Goal: Task Accomplishment & Management: Use online tool/utility

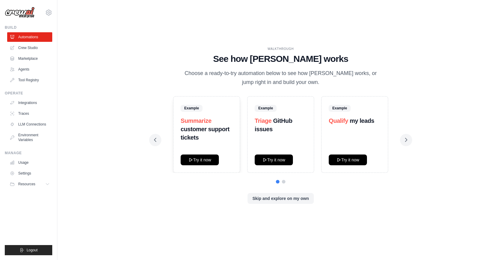
drag, startPoint x: 181, startPoint y: 79, endPoint x: 181, endPoint y: 86, distance: 7.2
click at [181, 86] on p "Choose a ready-to-try automation below to see how [PERSON_NAME] works, or jump …" at bounding box center [281, 78] width 201 height 18
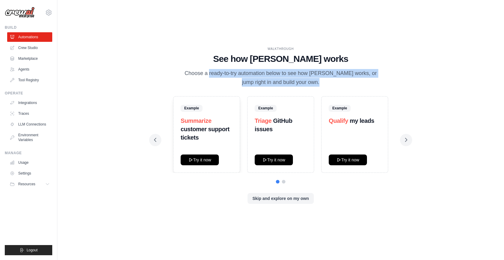
drag, startPoint x: 176, startPoint y: 76, endPoint x: 179, endPoint y: 89, distance: 13.5
click at [179, 89] on div "WALKTHROUGH See how [PERSON_NAME] works Choose a ready-to-try automation below …" at bounding box center [281, 130] width 268 height 167
click at [177, 74] on div "WALKTHROUGH See how [PERSON_NAME] works Choose a ready-to-try automation below …" at bounding box center [280, 67] width 253 height 40
drag, startPoint x: 177, startPoint y: 74, endPoint x: 177, endPoint y: 90, distance: 16.7
click at [177, 90] on div "WALKTHROUGH See how [PERSON_NAME] works Choose a ready-to-try automation below …" at bounding box center [281, 130] width 268 height 167
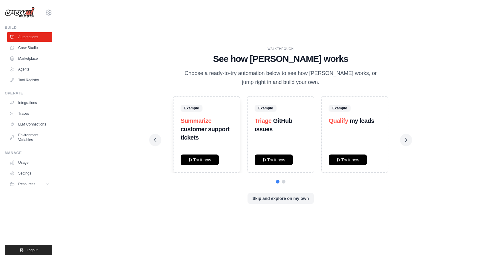
click at [143, 106] on div "WALKTHROUGH See how [PERSON_NAME] works Choose a ready-to-try automation below …" at bounding box center [281, 130] width 428 height 248
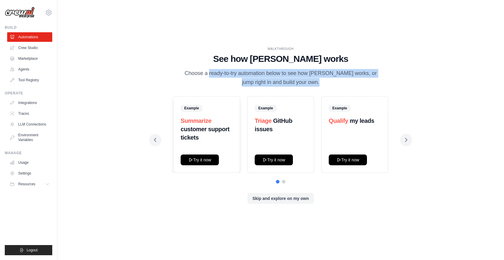
drag, startPoint x: 177, startPoint y: 75, endPoint x: 177, endPoint y: 92, distance: 17.3
click at [177, 92] on div "WALKTHROUGH See how [PERSON_NAME] works Choose a ready-to-try automation below …" at bounding box center [281, 130] width 268 height 167
click at [175, 87] on div "WALKTHROUGH See how [PERSON_NAME] works Choose a ready-to-try automation below …" at bounding box center [281, 130] width 268 height 167
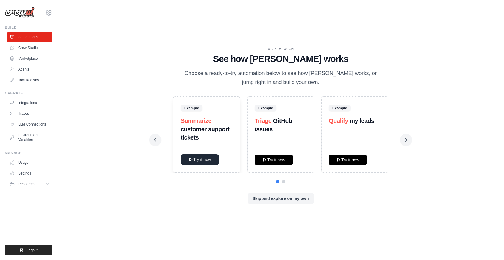
click at [199, 161] on button "Try it now" at bounding box center [200, 159] width 38 height 11
click at [31, 68] on link "Agents" at bounding box center [30, 70] width 45 height 10
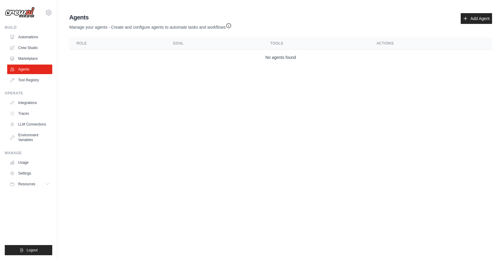
click at [114, 28] on p "Manage your agents - Create and configure agents to automate tasks and workflows" at bounding box center [150, 26] width 163 height 9
click at [140, 32] on div "Agents Manage your agents - Create and configure agents to automate tasks and w…" at bounding box center [281, 39] width 428 height 57
click at [470, 20] on link "Add Agent" at bounding box center [476, 18] width 31 height 11
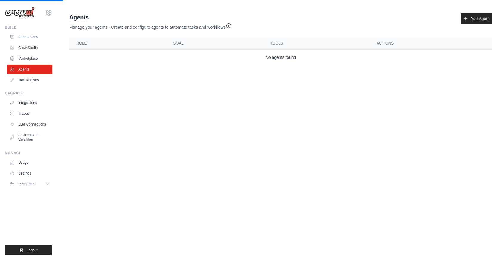
click at [459, 18] on div "Agents Manage your agents - Create and configure agents to automate tasks and w…" at bounding box center [280, 21] width 423 height 17
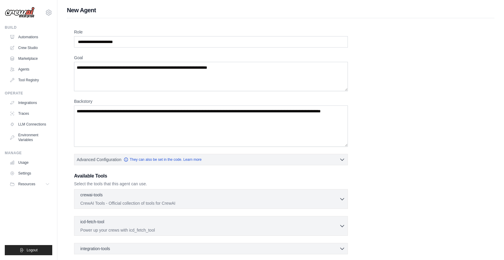
scroll to position [61, 0]
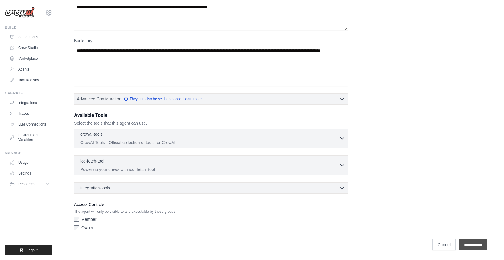
click at [460, 245] on input "**********" at bounding box center [474, 244] width 28 height 11
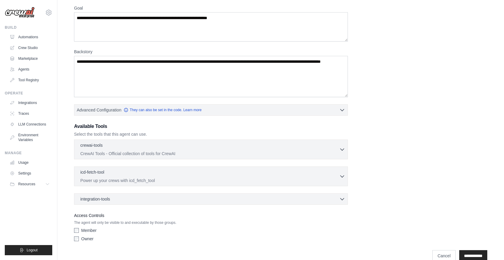
scroll to position [106, 0]
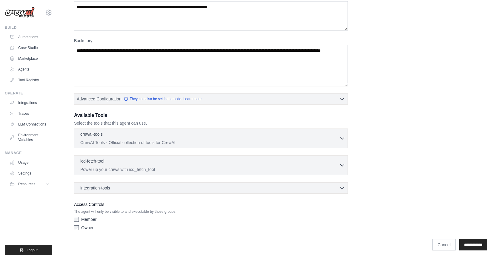
click at [68, 104] on div "4 errors prohibited this agent from being saved: Role can't be blank Backstory …" at bounding box center [281, 83] width 428 height 342
click at [340, 134] on button "crewai-tools 0 selected CrewAI Tools - Official collection of tools for CrewAI" at bounding box center [211, 138] width 269 height 14
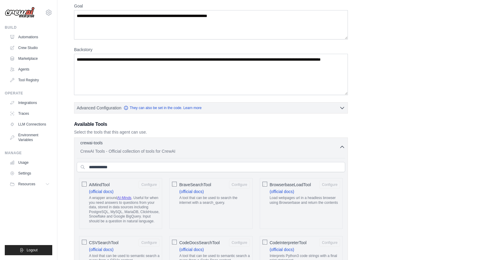
scroll to position [0, 0]
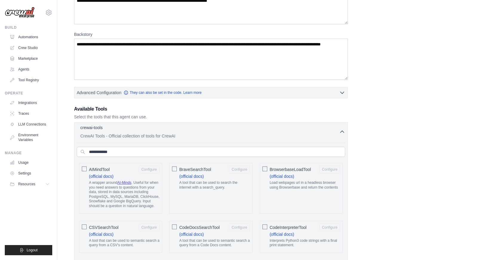
click at [340, 130] on icon "button" at bounding box center [343, 132] width 6 height 6
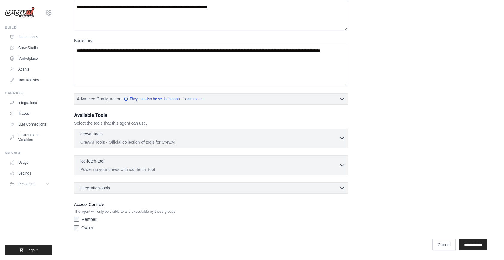
scroll to position [106, 0]
click at [66, 175] on div "New Agent 4 errors prohibited this agent from being saved: Role can't be blank …" at bounding box center [280, 77] width 447 height 354
click at [29, 79] on link "Tool Registry" at bounding box center [30, 80] width 45 height 10
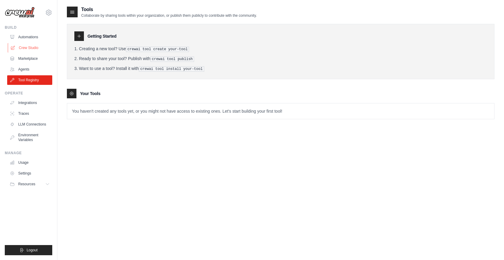
click at [31, 47] on link "Crew Studio" at bounding box center [30, 48] width 45 height 10
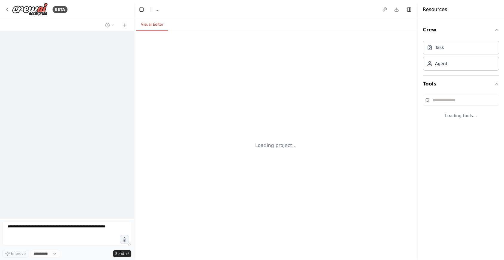
select select "****"
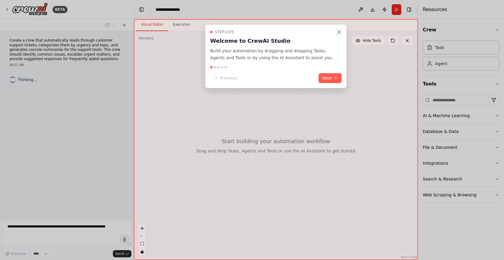
click at [338, 30] on icon "Close walkthrough" at bounding box center [339, 32] width 5 height 5
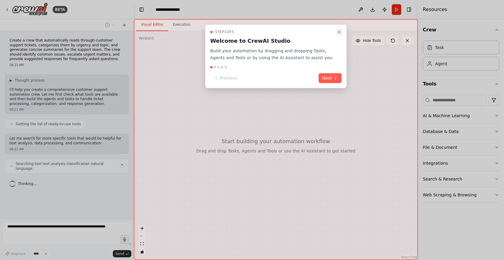
click at [339, 33] on icon "Close walkthrough" at bounding box center [339, 32] width 2 height 2
click at [341, 31] on icon "Close walkthrough" at bounding box center [339, 32] width 5 height 5
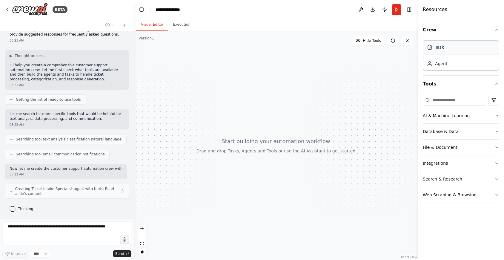
scroll to position [29, 0]
drag, startPoint x: 448, startPoint y: 46, endPoint x: 444, endPoint y: 47, distance: 3.9
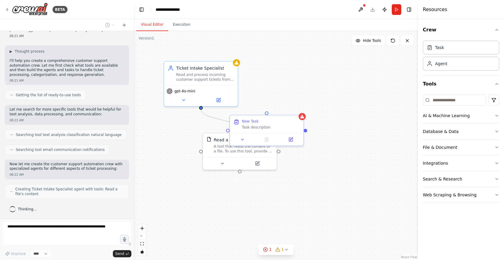
click at [328, 85] on div ".deletable-edge-delete-btn { width: 20px; height: 20px; border: 0px solid #ffff…" at bounding box center [276, 145] width 285 height 229
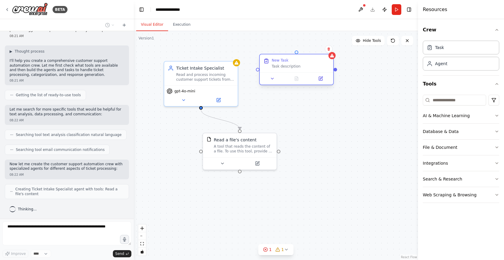
drag, startPoint x: 244, startPoint y: 119, endPoint x: 273, endPoint y: 58, distance: 68.0
click at [273, 58] on div "New Task" at bounding box center [280, 60] width 17 height 5
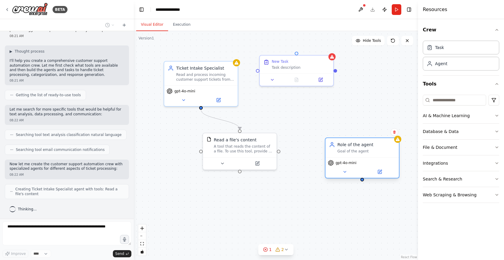
scroll to position [44, 0]
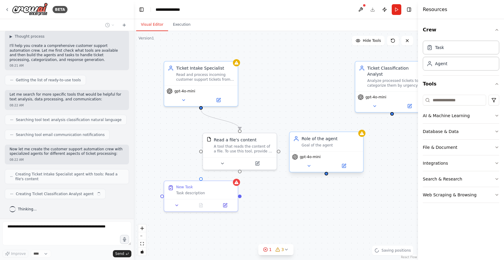
drag, startPoint x: 366, startPoint y: 153, endPoint x: 315, endPoint y: 145, distance: 50.8
click at [315, 145] on div "Goal of the agent" at bounding box center [331, 145] width 58 height 5
click at [310, 104] on div ".deletable-edge-delete-btn { width: 20px; height: 20px; border: 0px solid #ffff…" at bounding box center [276, 145] width 285 height 229
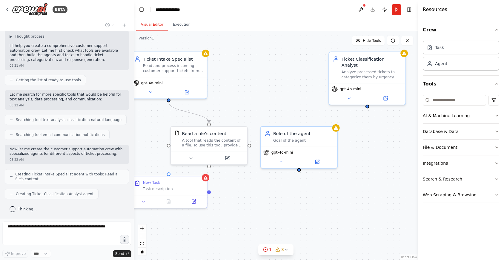
drag, startPoint x: 432, startPoint y: 113, endPoint x: 302, endPoint y: 103, distance: 129.5
click at [302, 103] on div "BETA Create a crew that automatically reads through customer support tickets, c…" at bounding box center [252, 130] width 504 height 260
drag, startPoint x: 448, startPoint y: 138, endPoint x: 448, endPoint y: 133, distance: 5.4
click at [448, 137] on button "Database & Data" at bounding box center [461, 132] width 77 height 16
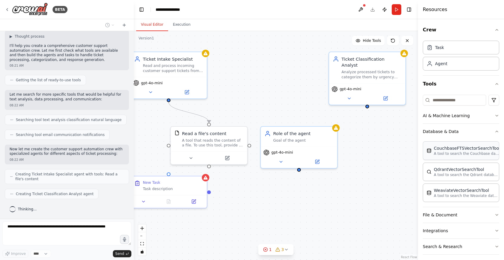
scroll to position [59, 0]
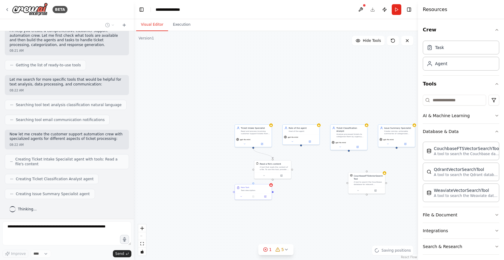
click at [299, 191] on div ".deletable-edge-delete-btn { width: 20px; height: 20px; border: 0px solid #ffff…" at bounding box center [276, 145] width 285 height 229
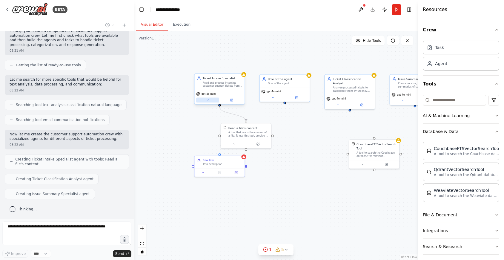
scroll to position [74, 0]
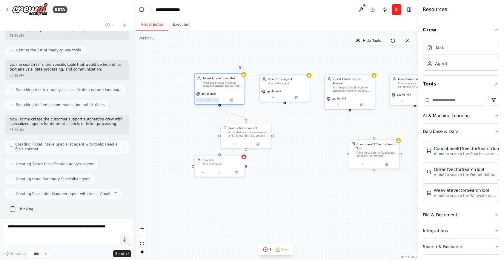
click at [213, 101] on button at bounding box center [207, 100] width 23 height 5
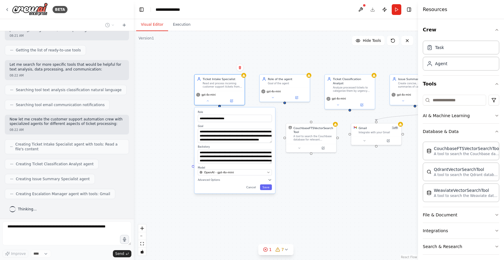
click at [177, 143] on div "**********" at bounding box center [276, 145] width 285 height 229
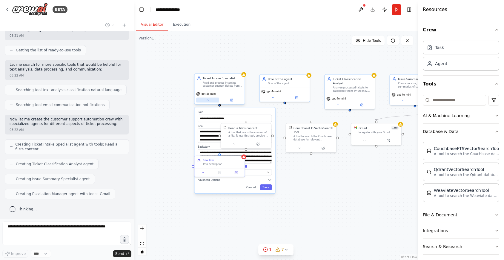
click at [203, 100] on button at bounding box center [207, 100] width 23 height 5
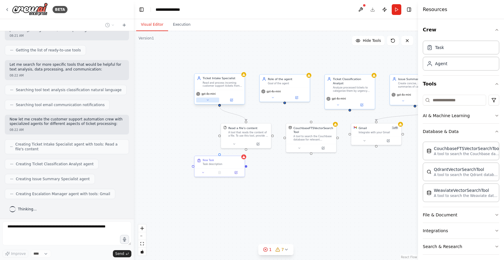
click at [203, 100] on button at bounding box center [207, 100] width 23 height 5
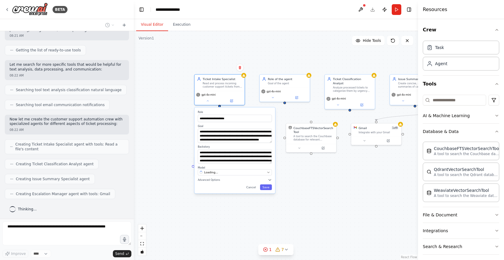
scroll to position [89, 0]
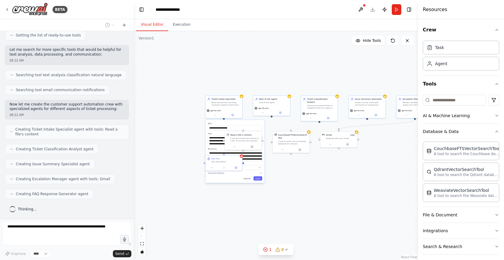
click at [229, 218] on div "**********" at bounding box center [276, 145] width 285 height 229
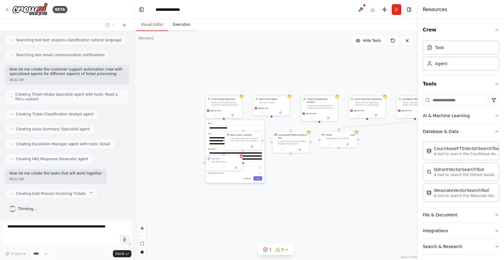
scroll to position [129, 0]
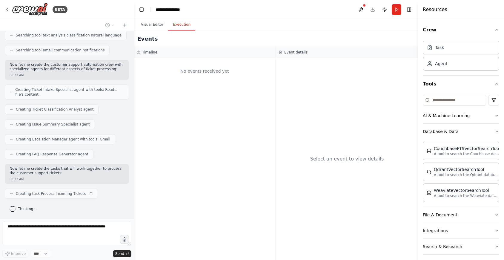
click at [182, 25] on button "Execution" at bounding box center [181, 25] width 27 height 13
click at [150, 26] on button "Visual Editor" at bounding box center [152, 25] width 32 height 13
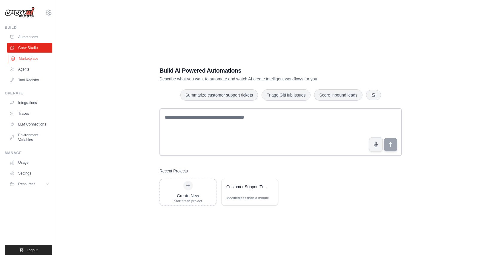
click at [33, 62] on link "Marketplace" at bounding box center [30, 59] width 45 height 10
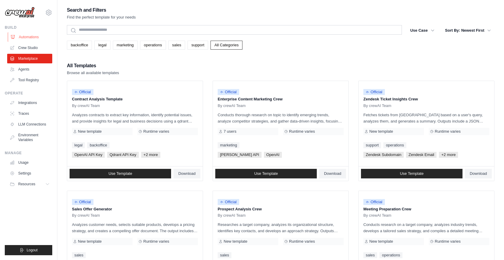
click at [28, 34] on link "Automations" at bounding box center [30, 37] width 45 height 10
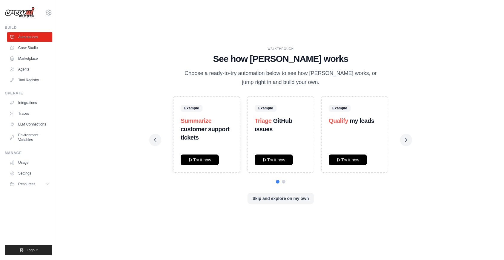
click at [175, 96] on div "Example Summarize customer support tickets Try it now Example Triage GitHub iss…" at bounding box center [280, 134] width 253 height 77
drag, startPoint x: 172, startPoint y: 79, endPoint x: 172, endPoint y: 97, distance: 17.9
click at [172, 97] on div "WALKTHROUGH See how [PERSON_NAME] works Choose a ready-to-try automation below …" at bounding box center [281, 130] width 268 height 167
click at [172, 82] on div "WALKTHROUGH See how [PERSON_NAME] works Choose a ready-to-try automation below …" at bounding box center [280, 67] width 253 height 40
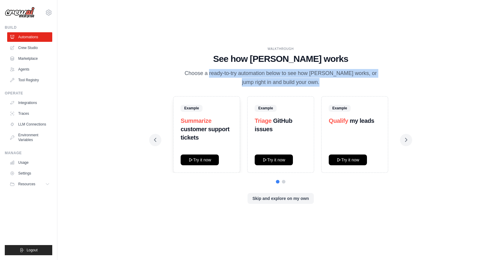
drag, startPoint x: 166, startPoint y: 68, endPoint x: 166, endPoint y: 93, distance: 24.8
click at [166, 93] on div "WALKTHROUGH See how [PERSON_NAME] works Choose a ready-to-try automation below …" at bounding box center [281, 130] width 268 height 167
click at [171, 74] on div "WALKTHROUGH See how [PERSON_NAME] works Choose a ready-to-try automation below …" at bounding box center [280, 67] width 253 height 40
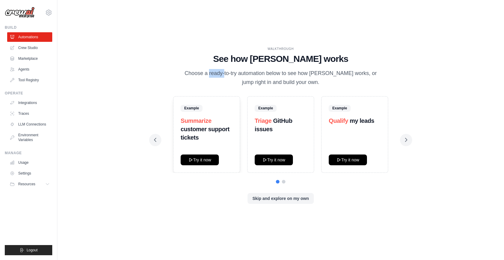
click at [171, 74] on div "WALKTHROUGH See how [PERSON_NAME] works Choose a ready-to-try automation below …" at bounding box center [280, 67] width 253 height 40
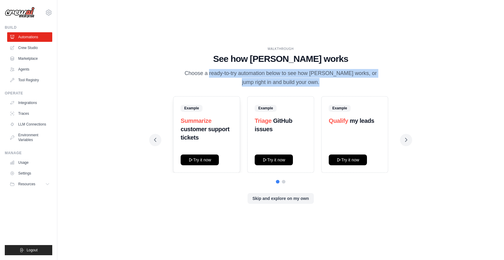
click at [171, 74] on div "WALKTHROUGH See how [PERSON_NAME] works Choose a ready-to-try automation below …" at bounding box center [280, 67] width 253 height 40
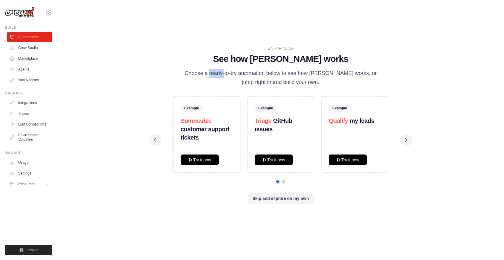
click at [171, 74] on div "WALKTHROUGH See how [PERSON_NAME] works Choose a ready-to-try automation below …" at bounding box center [280, 67] width 253 height 40
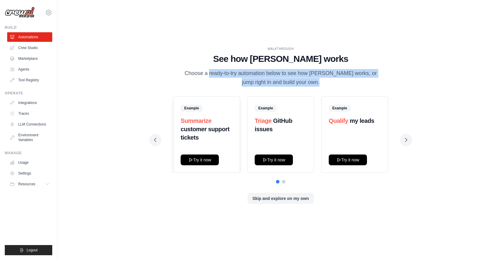
click at [171, 74] on div "WALKTHROUGH See how [PERSON_NAME] works Choose a ready-to-try automation below …" at bounding box center [280, 67] width 253 height 40
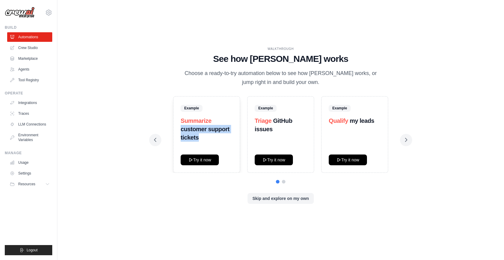
drag, startPoint x: 180, startPoint y: 127, endPoint x: 203, endPoint y: 137, distance: 25.4
click at [203, 137] on div "Example Summarize customer support tickets Try it now" at bounding box center [206, 134] width 67 height 77
click at [203, 137] on h3 "Summarize customer support tickets" at bounding box center [207, 129] width 52 height 25
drag, startPoint x: 203, startPoint y: 137, endPoint x: 184, endPoint y: 132, distance: 19.9
click at [184, 132] on h3 "Summarize customer support tickets" at bounding box center [207, 129] width 52 height 25
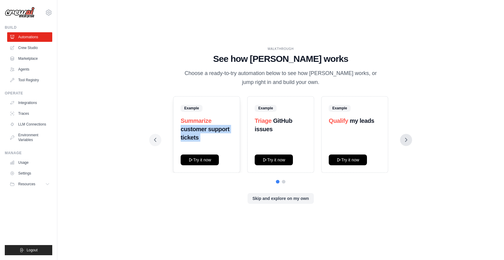
click at [411, 142] on button at bounding box center [406, 140] width 12 height 12
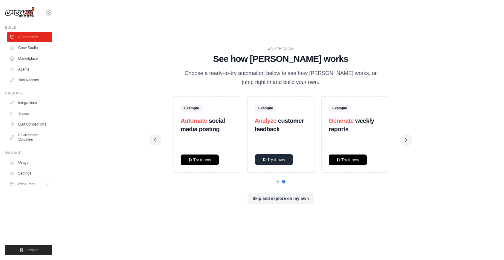
click at [273, 164] on button "Try it now" at bounding box center [274, 159] width 38 height 11
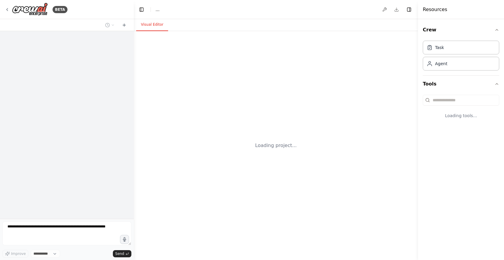
select select "****"
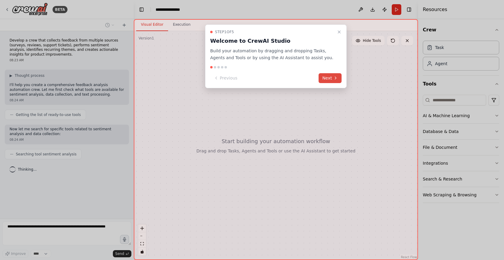
click at [334, 77] on icon at bounding box center [336, 78] width 5 height 5
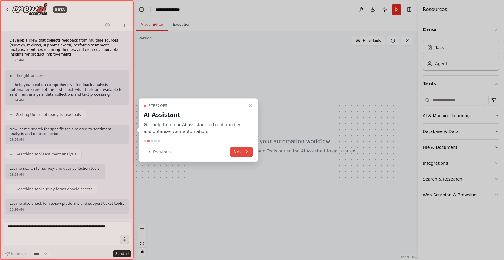
scroll to position [30, 0]
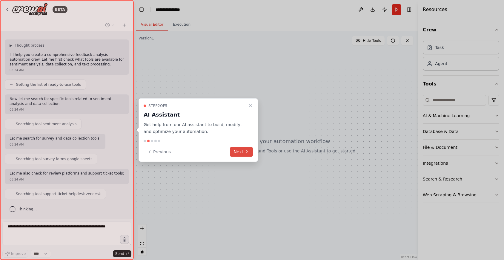
click at [246, 153] on icon at bounding box center [247, 151] width 5 height 5
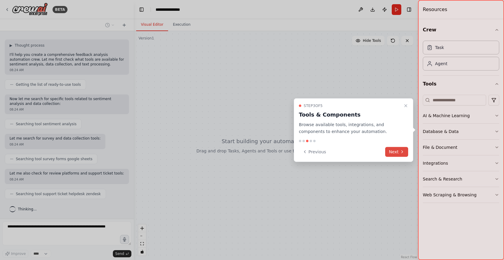
click at [400, 153] on button "Next" at bounding box center [397, 152] width 23 height 10
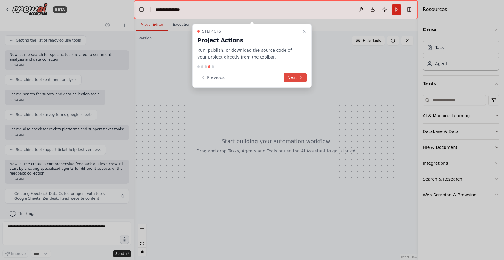
scroll to position [79, 0]
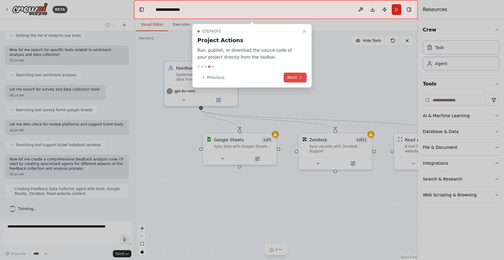
click at [300, 79] on icon at bounding box center [301, 77] width 5 height 5
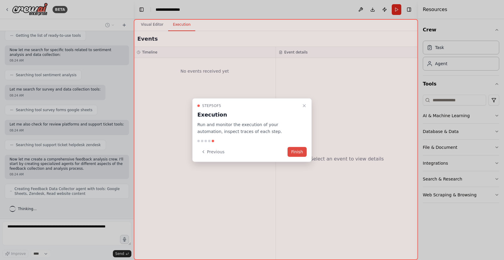
scroll to position [99, 0]
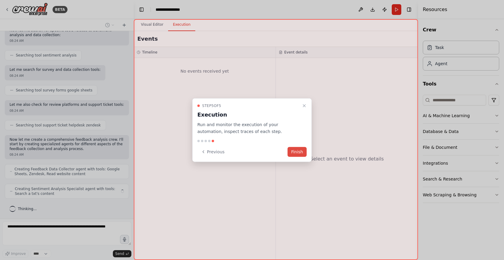
click at [304, 153] on button "Finish" at bounding box center [297, 152] width 19 height 10
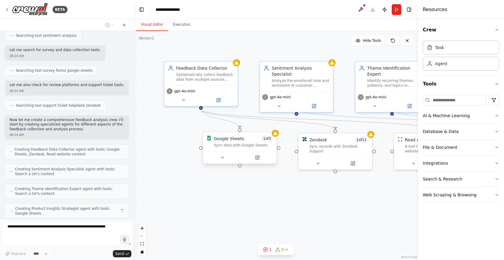
scroll to position [138, 0]
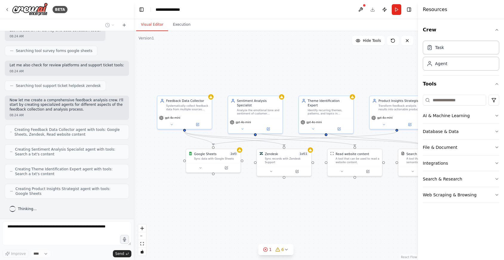
drag, startPoint x: 334, startPoint y: 210, endPoint x: 308, endPoint y: 213, distance: 25.8
click at [308, 213] on div ".deletable-edge-delete-btn { width: 20px; height: 20px; border: 0px solid #ffff…" at bounding box center [276, 145] width 285 height 229
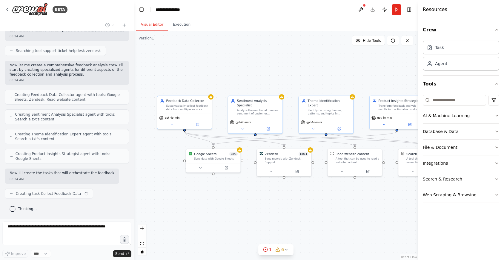
scroll to position [178, 0]
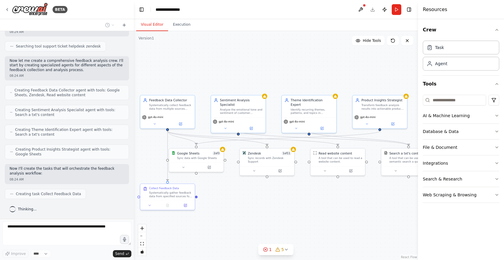
drag, startPoint x: 309, startPoint y: 209, endPoint x: 292, endPoint y: 209, distance: 17.0
click at [292, 209] on div ".deletable-edge-delete-btn { width: 20px; height: 20px; border: 0px solid #ffff…" at bounding box center [276, 145] width 285 height 229
click at [169, 192] on div "Systematically gather feedback data from specified sources for {product_name}. …" at bounding box center [170, 193] width 43 height 7
click at [147, 206] on button at bounding box center [149, 204] width 15 height 5
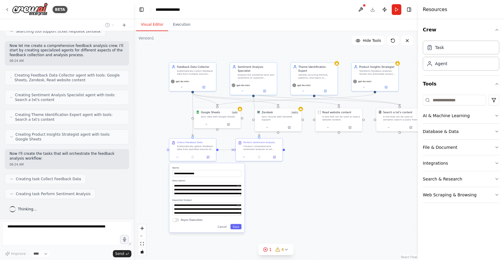
drag, startPoint x: 282, startPoint y: 218, endPoint x: 297, endPoint y: 172, distance: 48.6
click at [297, 172] on div ".deletable-edge-delete-btn { width: 20px; height: 20px; border: 0px solid #ffff…" at bounding box center [276, 145] width 285 height 229
click at [321, 162] on div ".deletable-edge-delete-btn { width: 20px; height: 20px; border: 0px solid #ffff…" at bounding box center [276, 145] width 285 height 229
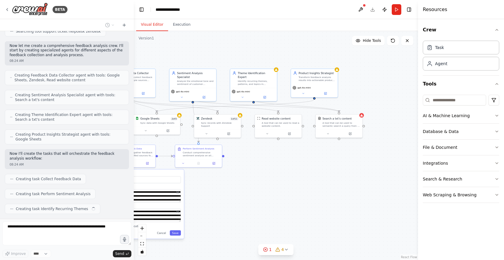
scroll to position [208, 0]
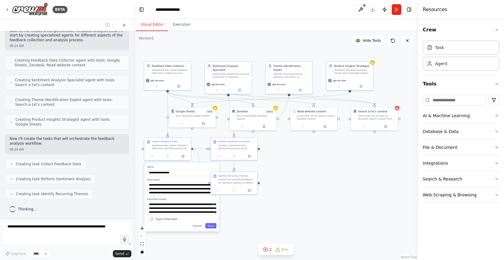
drag, startPoint x: 389, startPoint y: 164, endPoint x: 364, endPoint y: 163, distance: 25.1
click at [364, 163] on div ".deletable-edge-delete-btn { width: 20px; height: 20px; border: 0px solid #ffff…" at bounding box center [276, 145] width 285 height 229
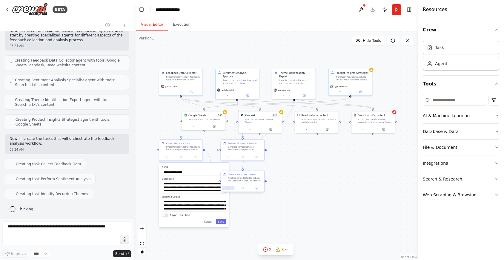
click at [229, 189] on icon at bounding box center [228, 187] width 3 height 3
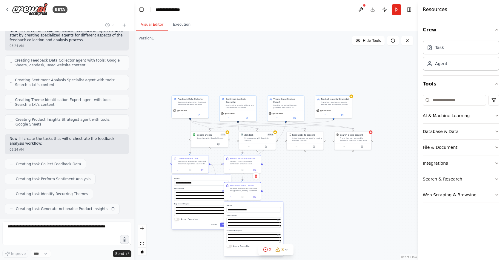
scroll to position [223, 0]
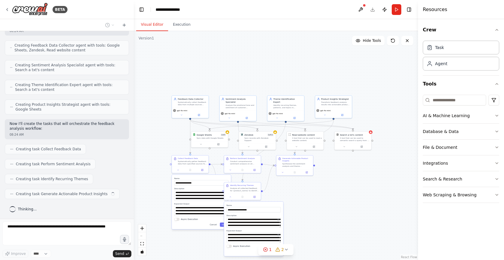
click at [316, 200] on div ".deletable-edge-delete-btn { width: 20px; height: 20px; border: 0px solid #ffff…" at bounding box center [276, 145] width 285 height 229
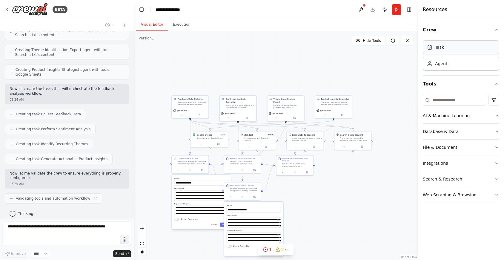
scroll to position [262, 0]
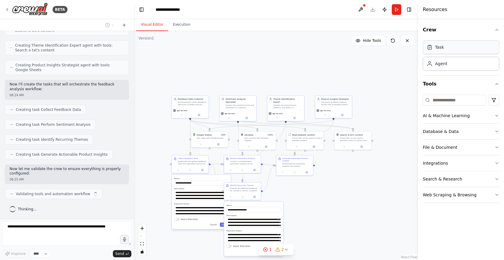
click at [460, 49] on div "Task" at bounding box center [461, 47] width 77 height 14
click at [302, 72] on button at bounding box center [304, 72] width 10 height 4
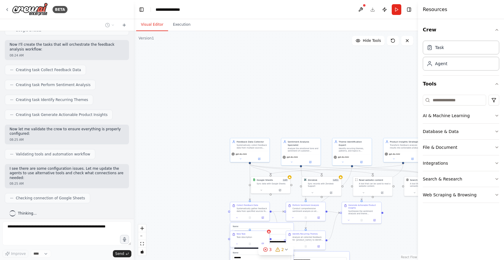
scroll to position [317, 0]
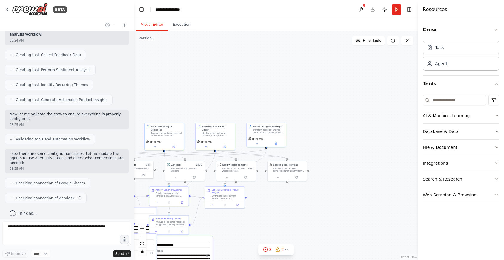
drag, startPoint x: 360, startPoint y: 128, endPoint x: 157, endPoint y: 107, distance: 203.7
click at [157, 107] on div ".deletable-edge-delete-btn { width: 20px; height: 20px; border: 0px solid #ffff…" at bounding box center [276, 145] width 285 height 229
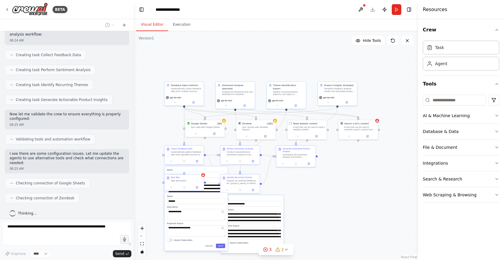
drag, startPoint x: 221, startPoint y: 107, endPoint x: 358, endPoint y: 72, distance: 141.4
click at [358, 72] on div ".deletable-edge-delete-btn { width: 20px; height: 20px; border: 0px solid #ffff…" at bounding box center [276, 145] width 285 height 229
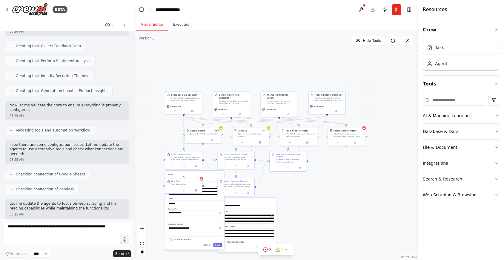
scroll to position [376, 0]
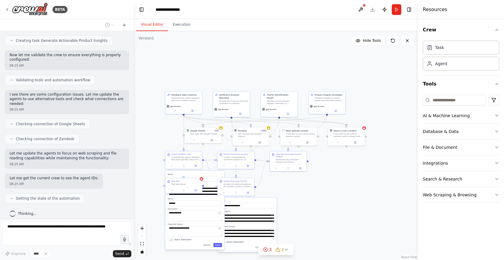
click at [237, 68] on div ".deletable-edge-delete-btn { width: 20px; height: 20px; border: 0px solid #ffff…" at bounding box center [276, 145] width 285 height 229
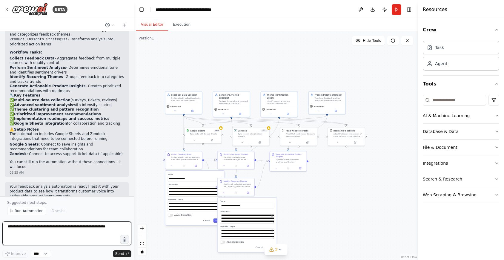
scroll to position [837, 0]
